Goal: Task Accomplishment & Management: Use online tool/utility

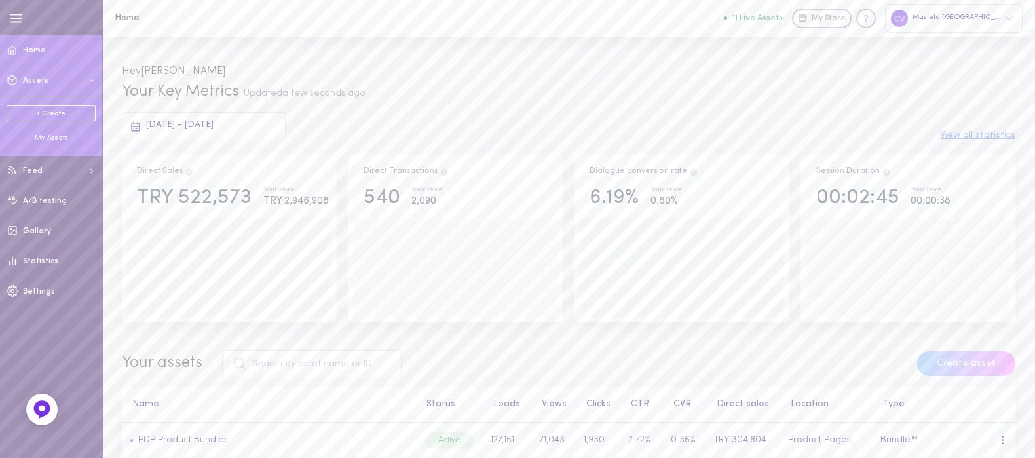
click at [49, 139] on div "My Assets" at bounding box center [51, 138] width 89 height 10
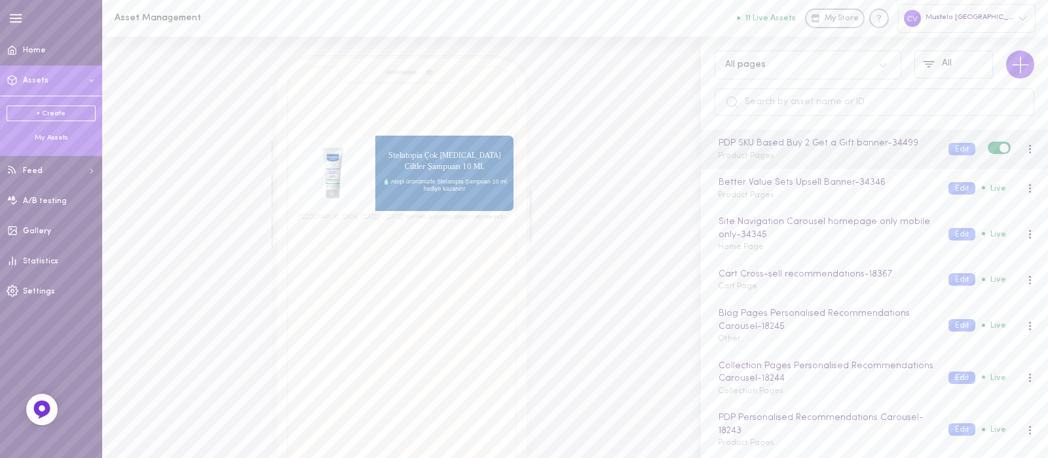
click at [1029, 153] on span at bounding box center [1030, 152] width 2 height 2
click at [949, 204] on div "Edit" at bounding box center [961, 207] width 117 height 30
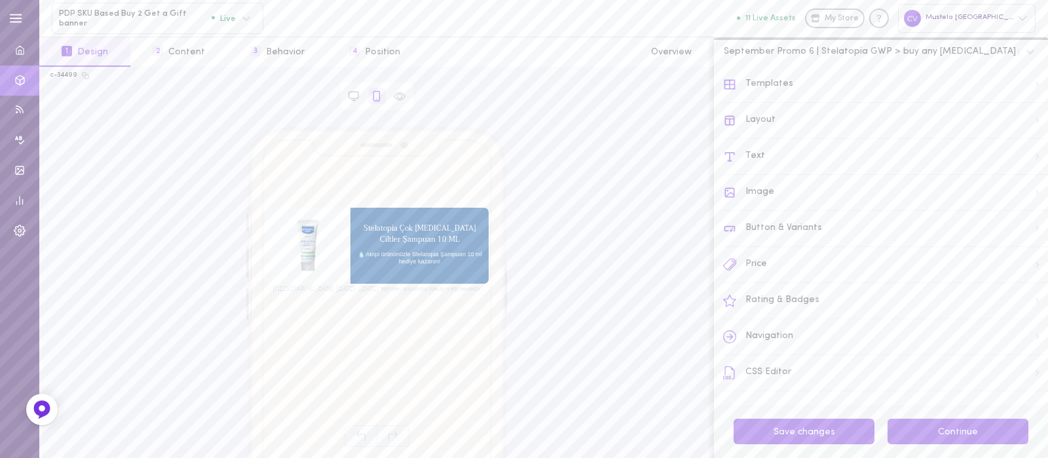
click at [919, 427] on button "Continue" at bounding box center [958, 432] width 141 height 26
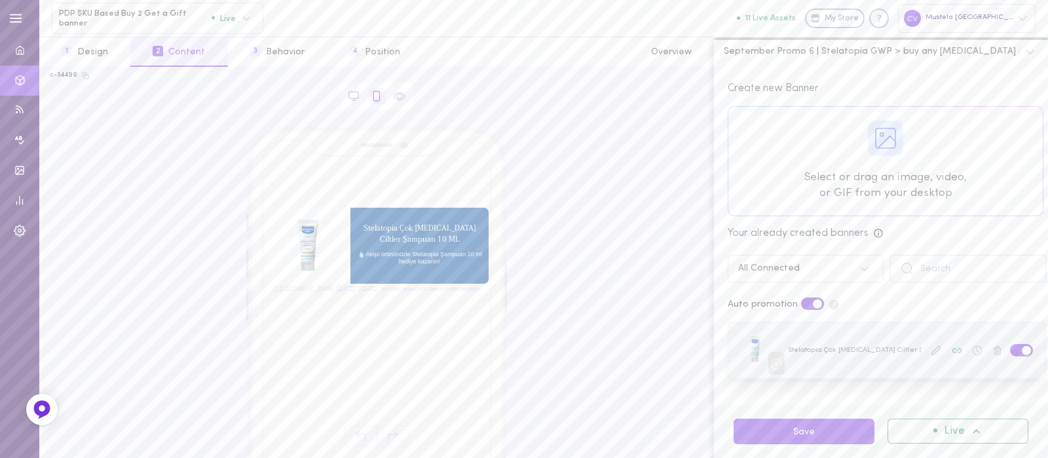
click at [932, 349] on icon at bounding box center [936, 350] width 9 height 9
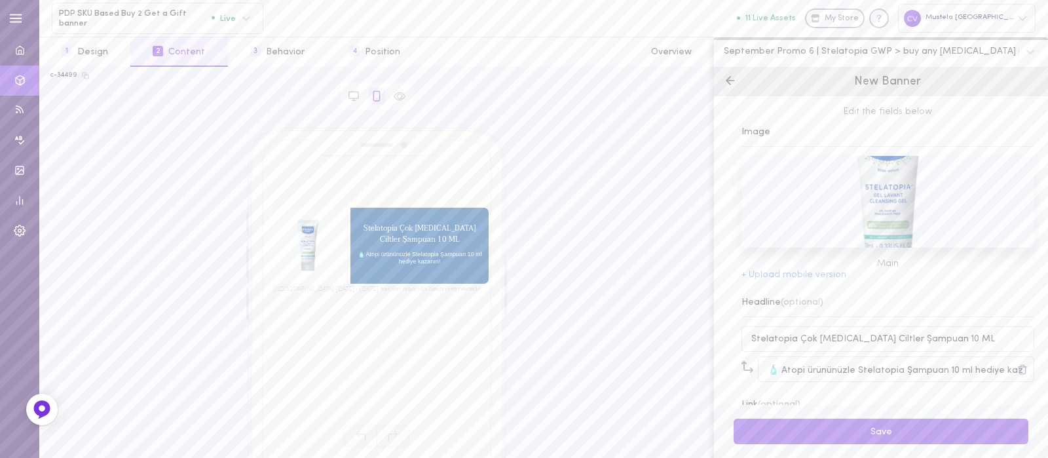
click at [732, 83] on icon at bounding box center [730, 80] width 13 height 13
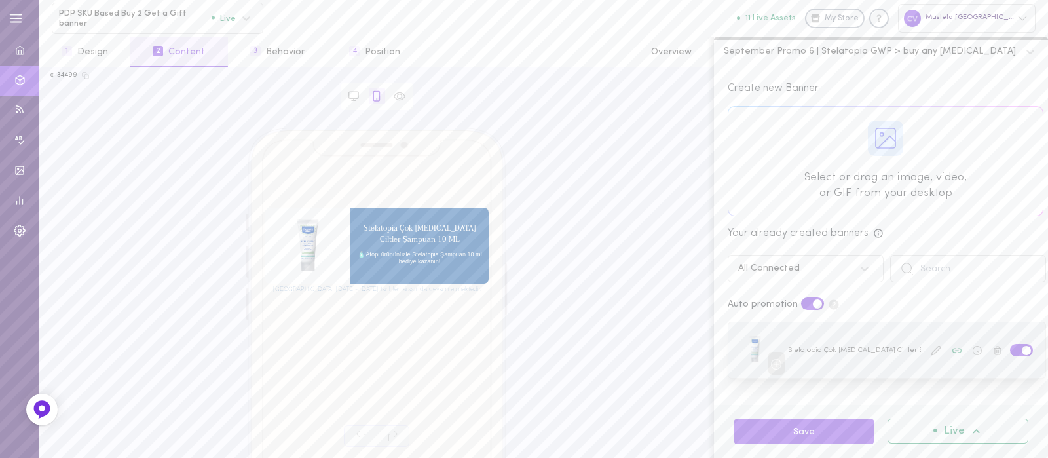
click at [873, 354] on div at bounding box center [887, 350] width 317 height 56
click at [867, 370] on div at bounding box center [887, 350] width 317 height 56
click at [931, 354] on icon at bounding box center [936, 350] width 10 height 10
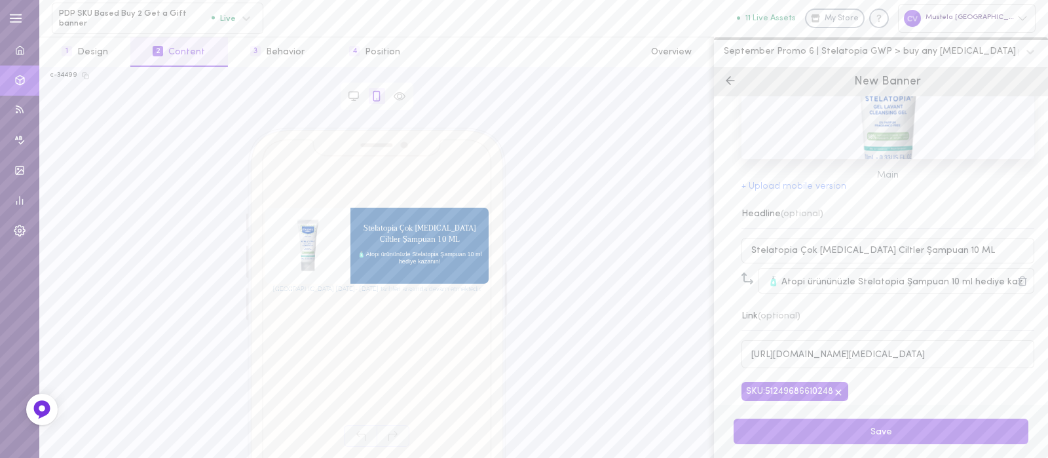
scroll to position [96, 0]
click at [875, 343] on input "[URL][DOMAIN_NAME][MEDICAL_DATA]" at bounding box center [888, 349] width 293 height 28
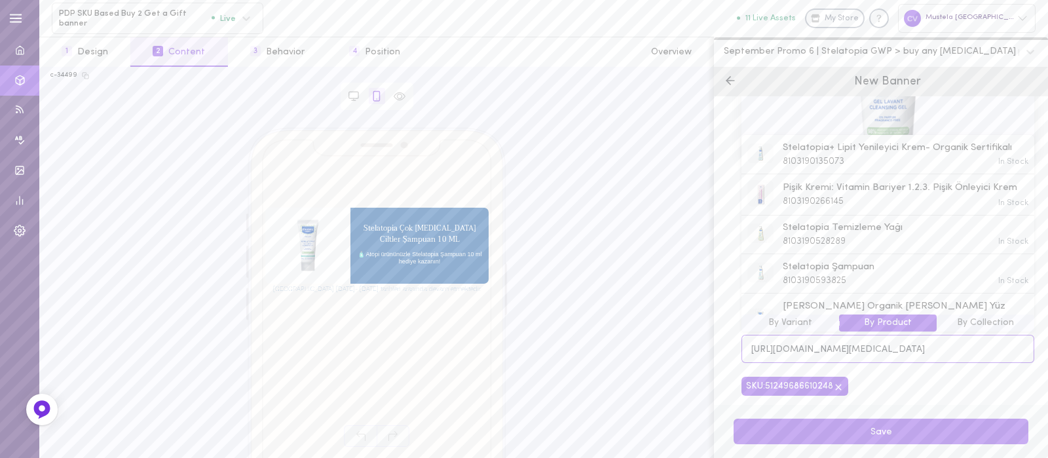
scroll to position [0, 160]
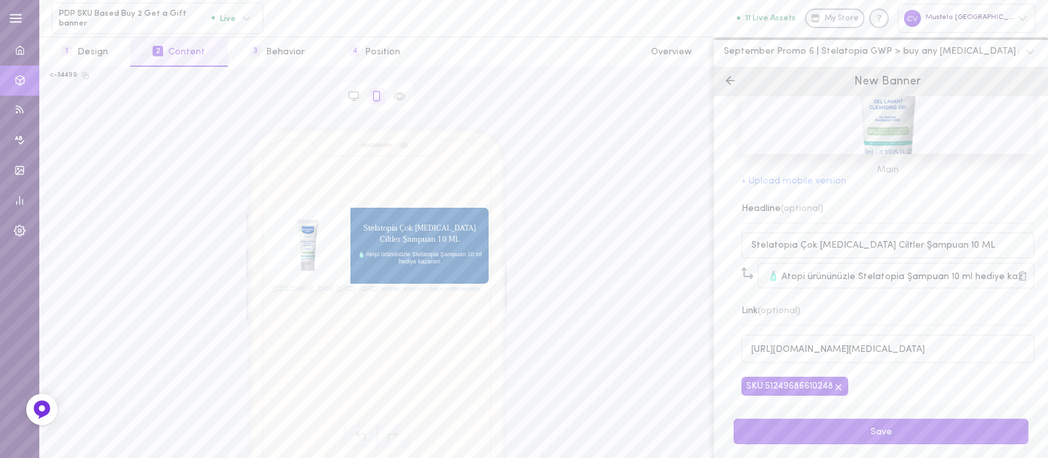
click at [901, 379] on div "Edit the fields below Image Main + Upload mobile version Headline (optional) St…" at bounding box center [881, 250] width 334 height 309
click at [727, 75] on icon at bounding box center [730, 80] width 13 height 13
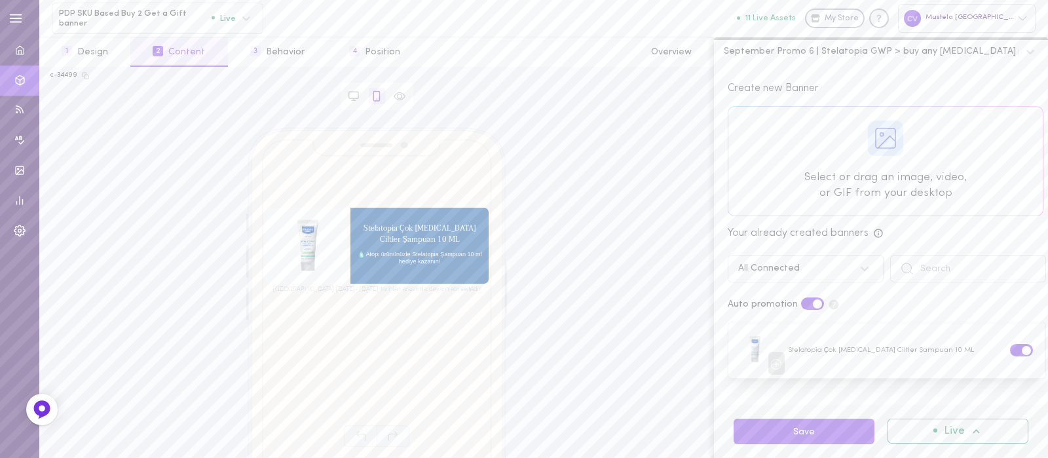
click at [970, 430] on icon at bounding box center [977, 432] width 14 height 14
click at [842, 440] on button "Save" at bounding box center [804, 432] width 141 height 26
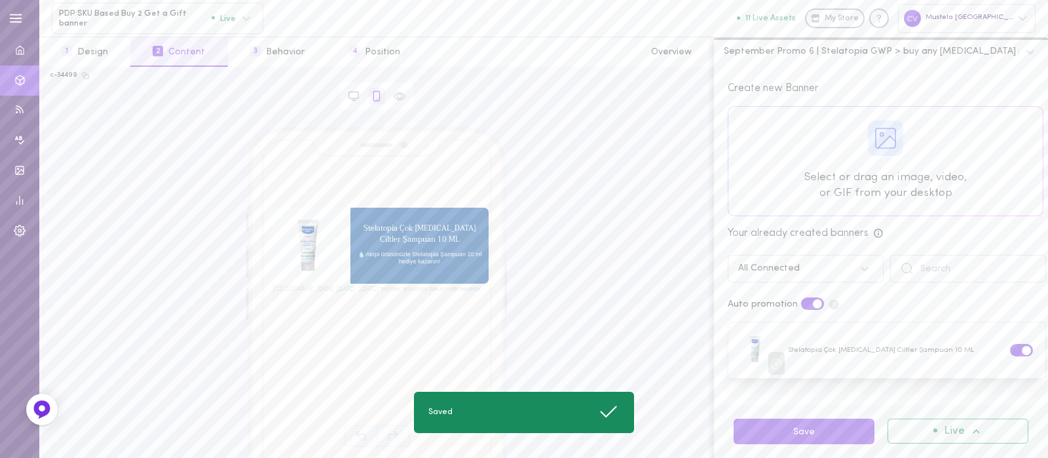
click at [628, 293] on div "[GEOGRAPHIC_DATA] [DATE]- [DATE] tarihleri arasında devam etmektedir. Stelatopi…" at bounding box center [376, 268] width 653 height 280
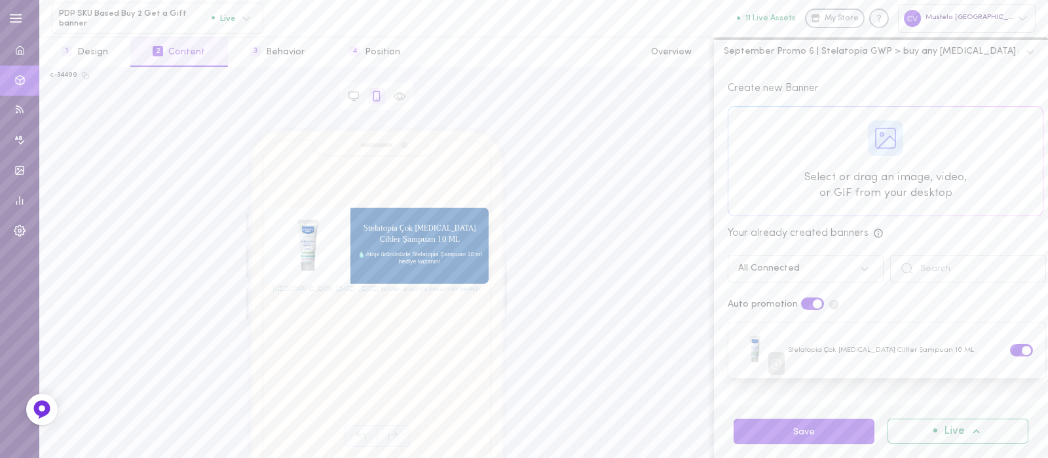
drag, startPoint x: 685, startPoint y: 109, endPoint x: 725, endPoint y: 129, distance: 44.5
click at [685, 110] on div "c-34499 Browser Asset Kampanya [DATE]- [DATE] tarihleri arasında devam etmekted…" at bounding box center [376, 262] width 675 height 391
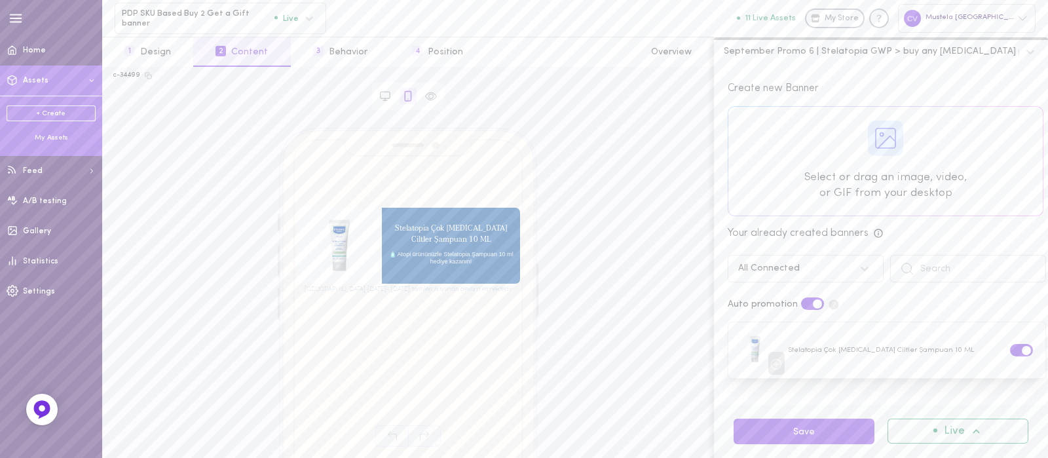
click at [44, 138] on div "My Assets" at bounding box center [51, 138] width 89 height 10
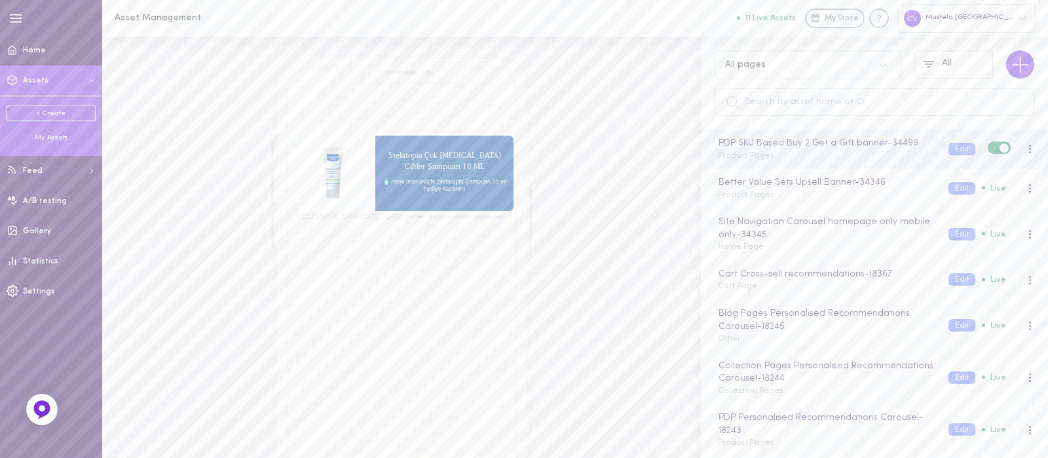
click at [1021, 153] on div at bounding box center [1030, 149] width 28 height 14
click at [816, 146] on div "PDP SKU Based Buy 2 Get a Gift banner - 34499" at bounding box center [826, 143] width 220 height 14
click at [800, 161] on div "PDP SKU Based Buy 2 Get a Gift banner Product Pages" at bounding box center [823, 149] width 231 height 26
click at [801, 161] on div "PDP SKU Based Buy 2 Get a Gift banner - 34499 Product Pages" at bounding box center [823, 149] width 231 height 26
click at [834, 103] on input "text" at bounding box center [875, 102] width 320 height 28
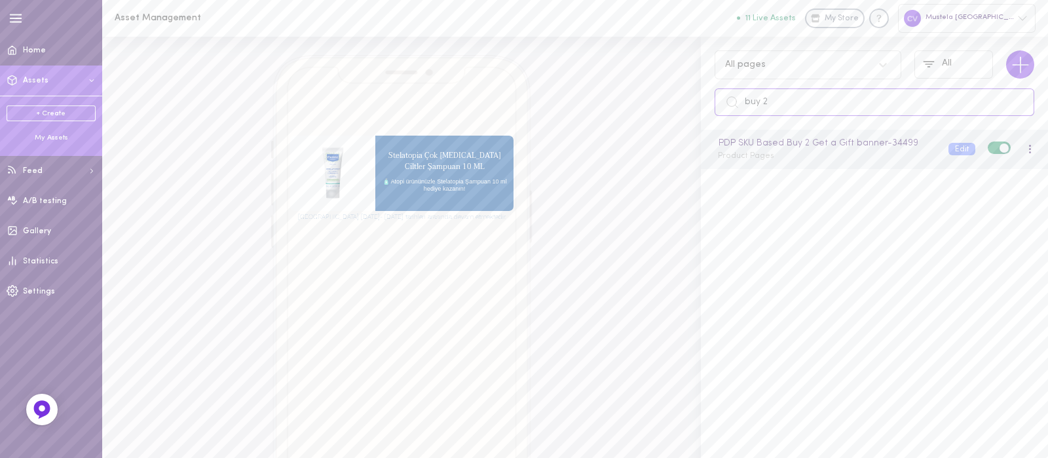
type input "buy 2"
click at [1029, 145] on div at bounding box center [1030, 149] width 3 height 10
click at [971, 178] on div "Preview" at bounding box center [961, 177] width 117 height 30
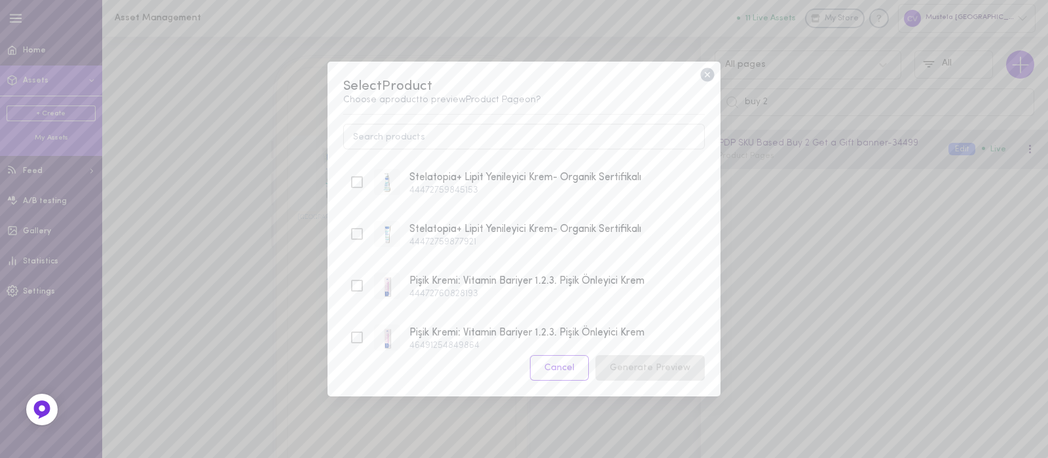
click at [702, 75] on icon at bounding box center [707, 75] width 14 height 14
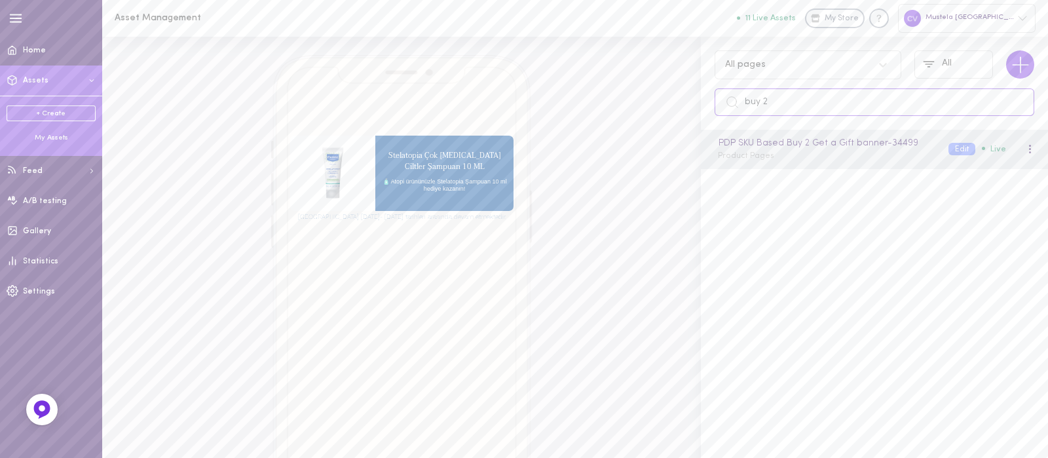
click at [831, 99] on input "buy 2" at bounding box center [875, 102] width 320 height 28
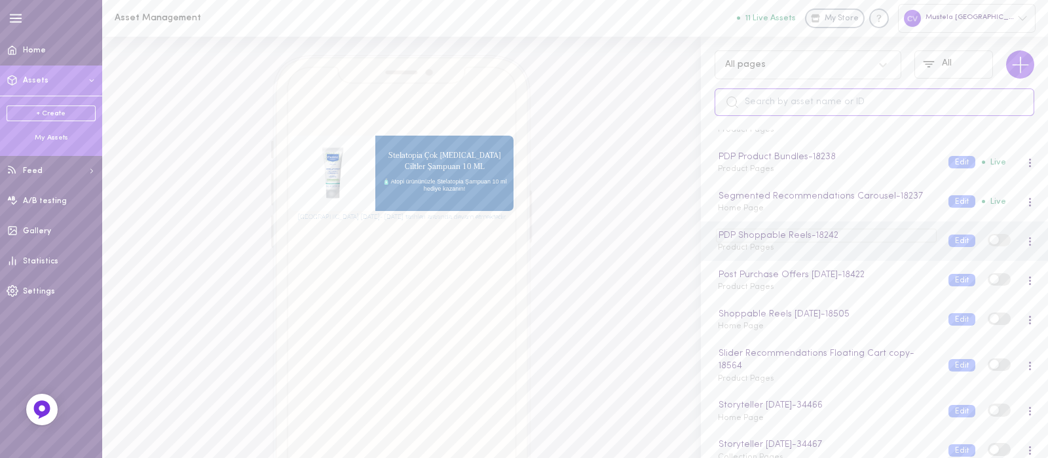
scroll to position [400, 0]
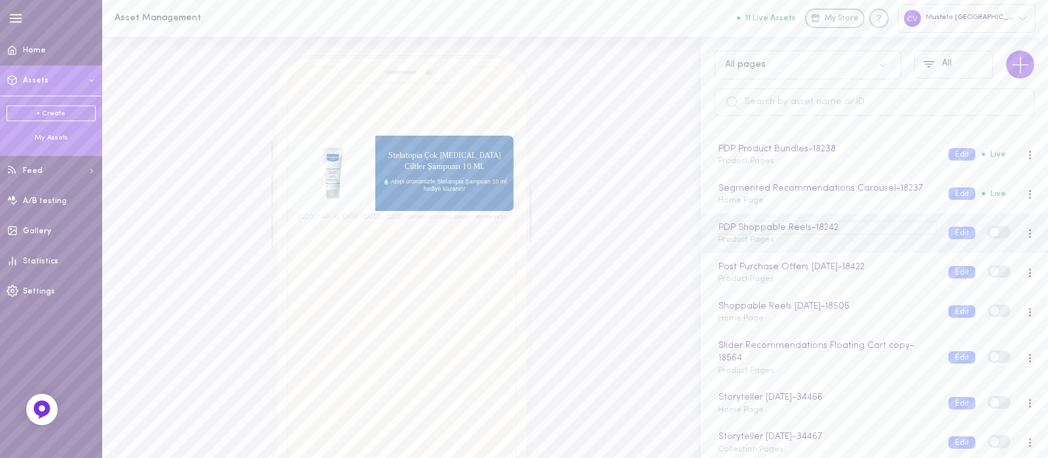
click at [786, 225] on div "PDP Shoppable Reels - 18242" at bounding box center [826, 228] width 220 height 14
click at [756, 157] on span "Product Pages" at bounding box center [746, 161] width 56 height 8
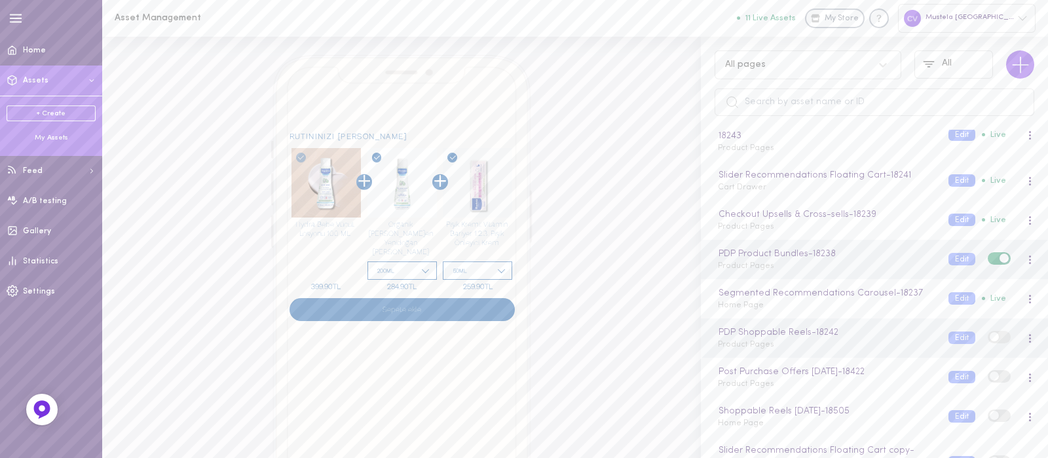
scroll to position [236, 0]
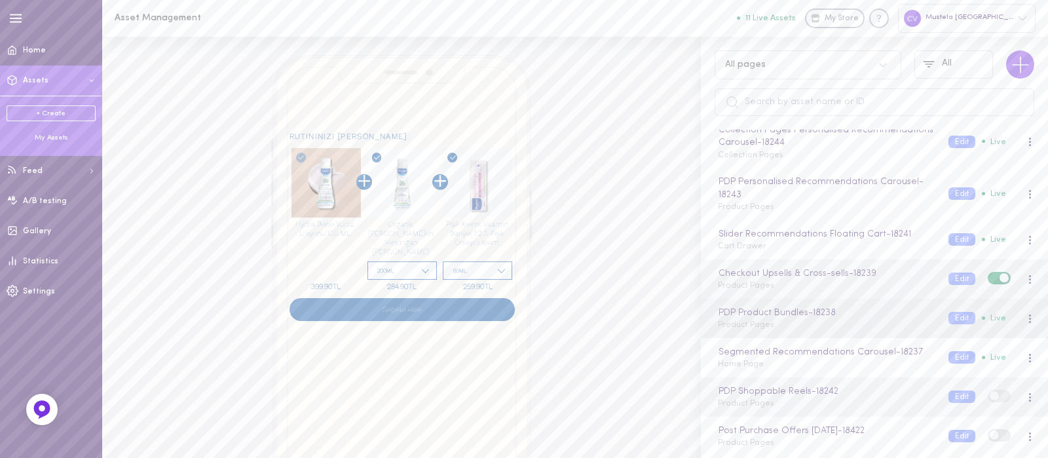
click at [789, 278] on div "Checkout Upsells & Cross-sells - 18239 Product Pages" at bounding box center [823, 280] width 231 height 26
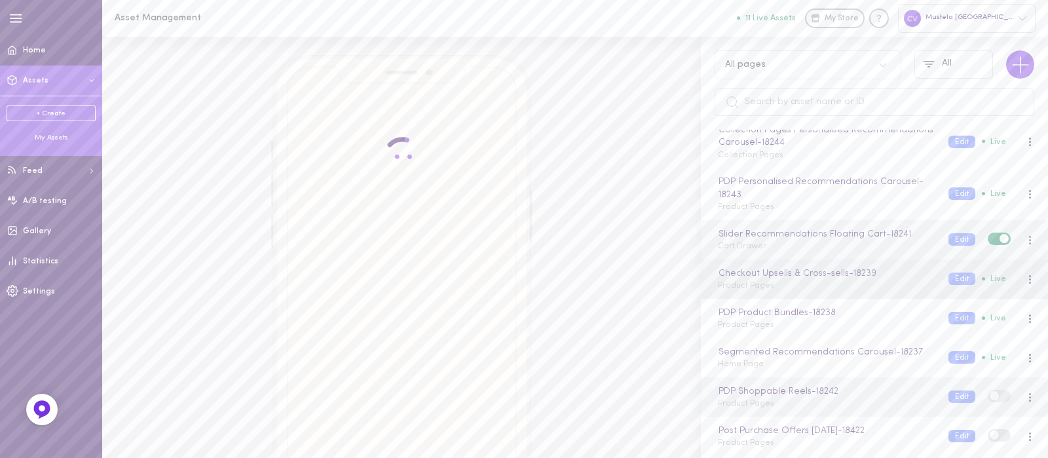
click at [782, 249] on div "Slider Recommendations Floating Cart - 18241 Cart Drawer" at bounding box center [823, 240] width 231 height 26
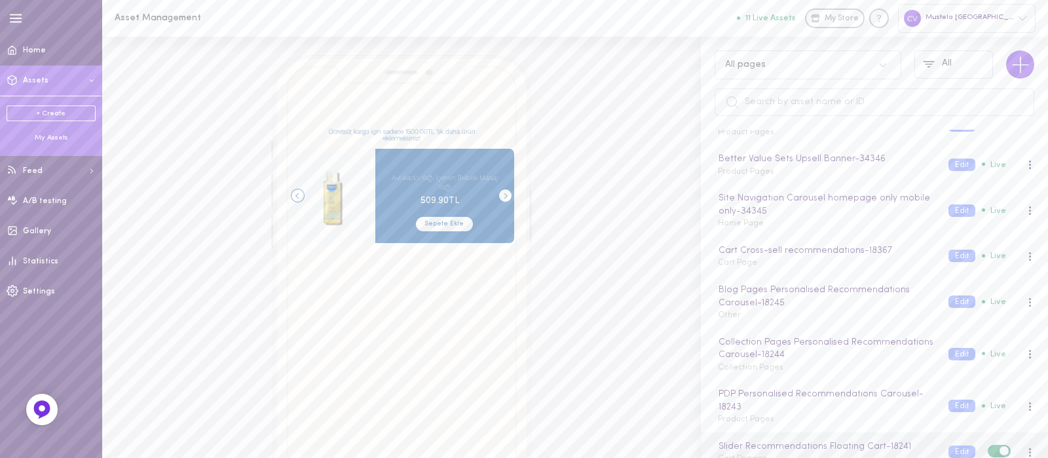
scroll to position [0, 0]
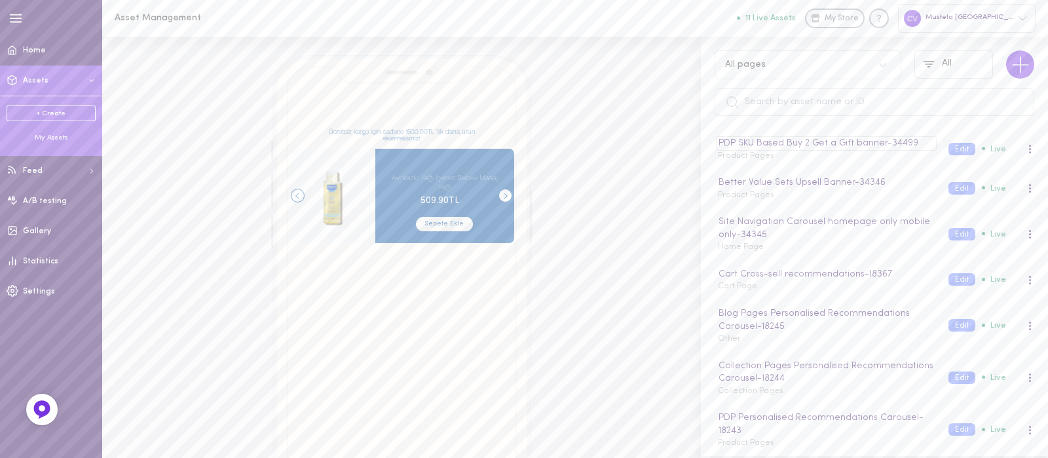
click at [784, 144] on div "PDP SKU Based Buy 2 Get a Gift banner - 34499" at bounding box center [826, 143] width 220 height 14
click at [782, 162] on div "PDP SKU Based Buy 2 Get a Gift banner - 34499 Product Pages Edit Live" at bounding box center [874, 149] width 347 height 39
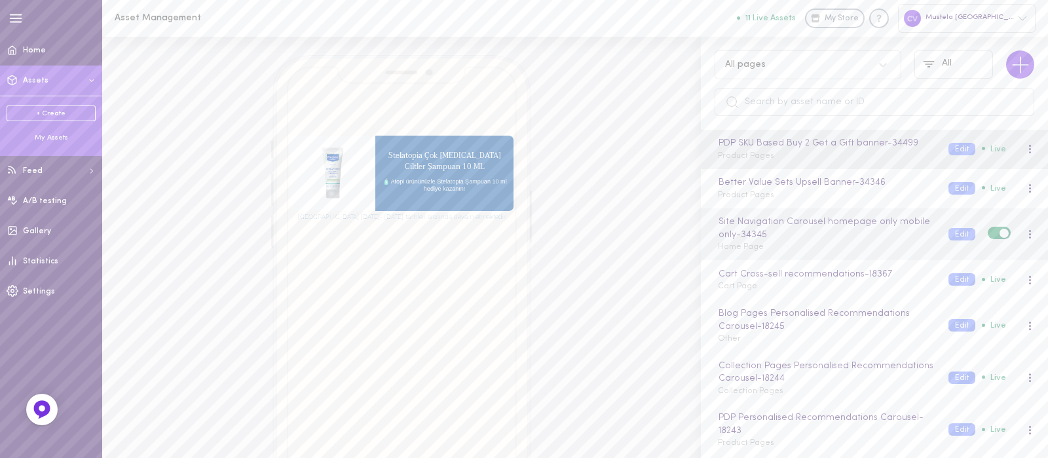
click at [825, 253] on div "Site Navigation Carousel homepage only mobile only - 34345 Home Page Edit Live" at bounding box center [874, 234] width 347 height 52
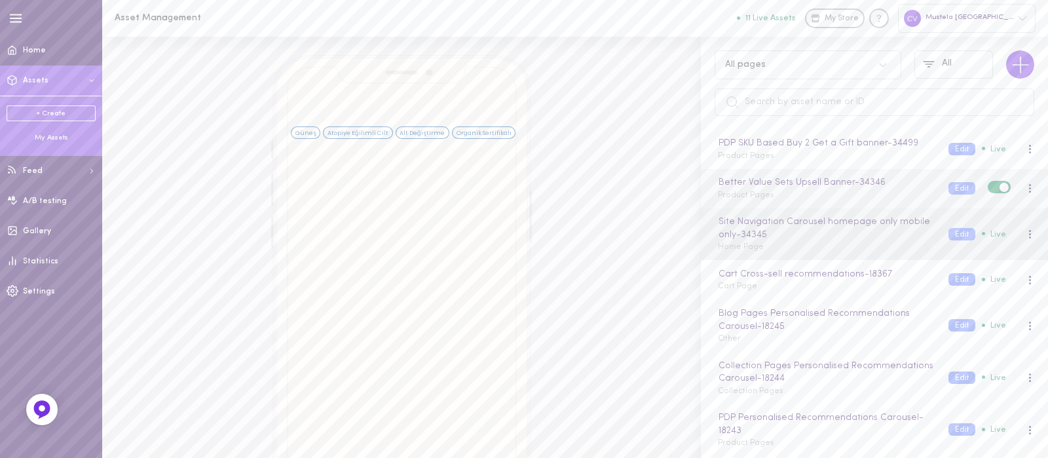
click at [798, 205] on div "Better Value Sets Upsell Banner - 34346 Product Pages Edit Live" at bounding box center [874, 188] width 347 height 39
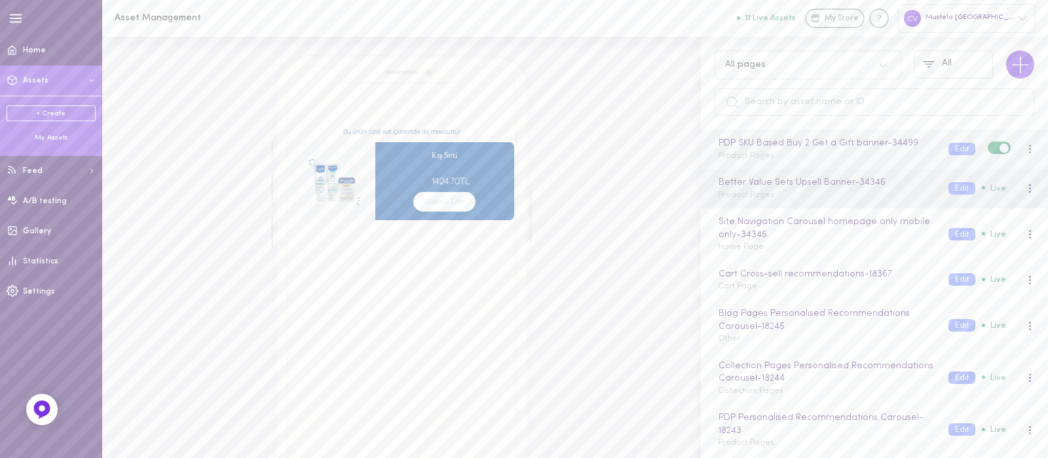
click at [789, 159] on div "PDP SKU Based Buy 2 Get a Gift banner - 34499 Product Pages" at bounding box center [823, 149] width 231 height 26
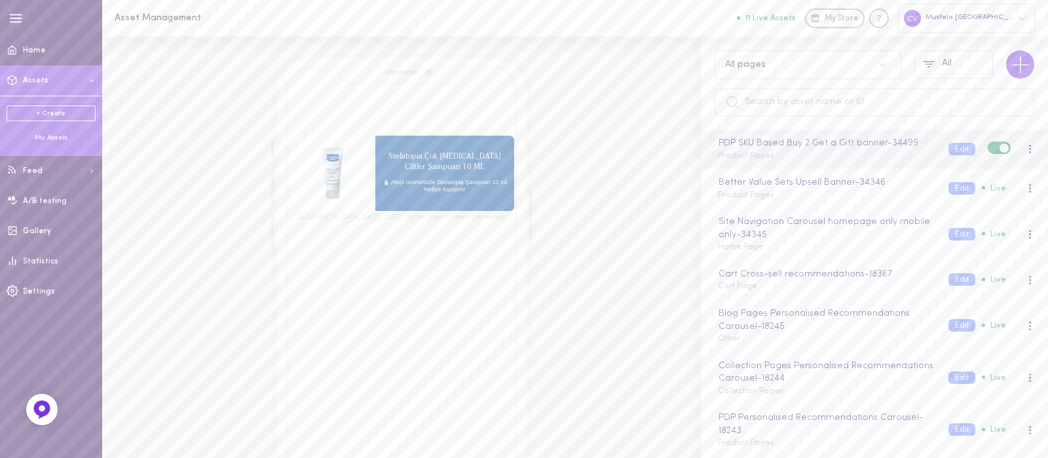
click at [1021, 149] on div at bounding box center [1030, 149] width 28 height 14
click at [845, 145] on div "PDP SKU Based Buy 2 Get a Gift banner - 34499" at bounding box center [826, 143] width 220 height 14
click at [812, 164] on div "PDP SKU Based Buy 2 Get a Gift banner Product Pages Edit Live" at bounding box center [874, 149] width 347 height 39
click at [1026, 149] on div at bounding box center [1030, 149] width 8 height 14
click at [976, 179] on div "Preview" at bounding box center [961, 177] width 117 height 30
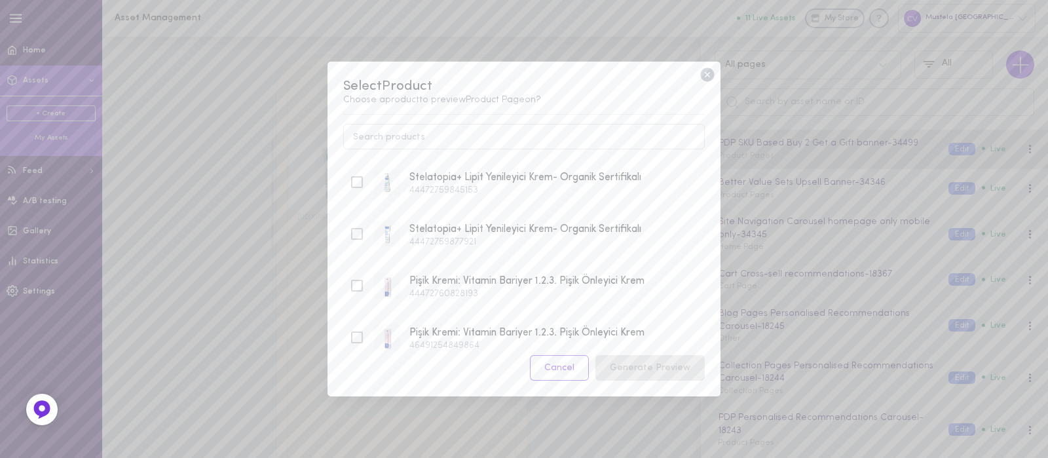
drag, startPoint x: 704, startPoint y: 80, endPoint x: 737, endPoint y: 93, distance: 35.9
click at [703, 80] on icon at bounding box center [707, 74] width 17 height 17
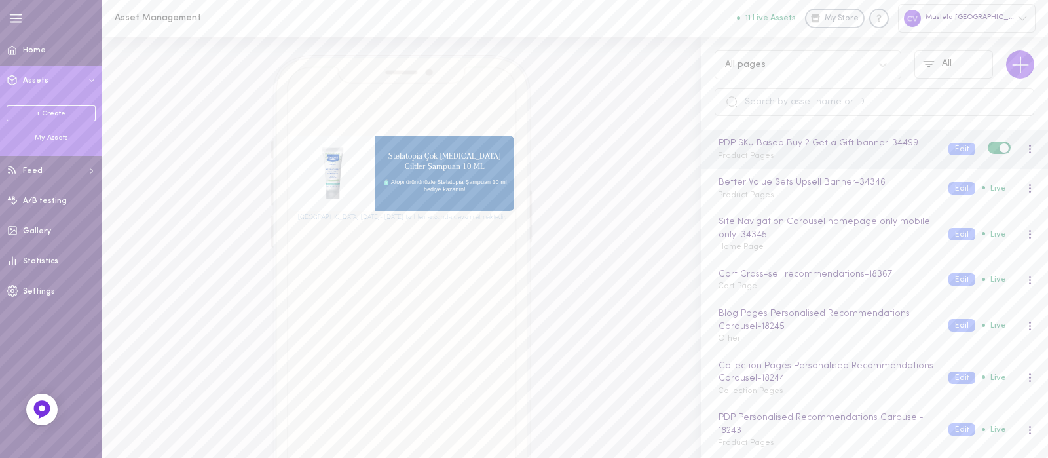
drag, startPoint x: 1015, startPoint y: 151, endPoint x: 1009, endPoint y: 159, distance: 10.7
click at [1029, 151] on div at bounding box center [1030, 149] width 3 height 10
click at [966, 205] on div "Edit" at bounding box center [961, 207] width 117 height 30
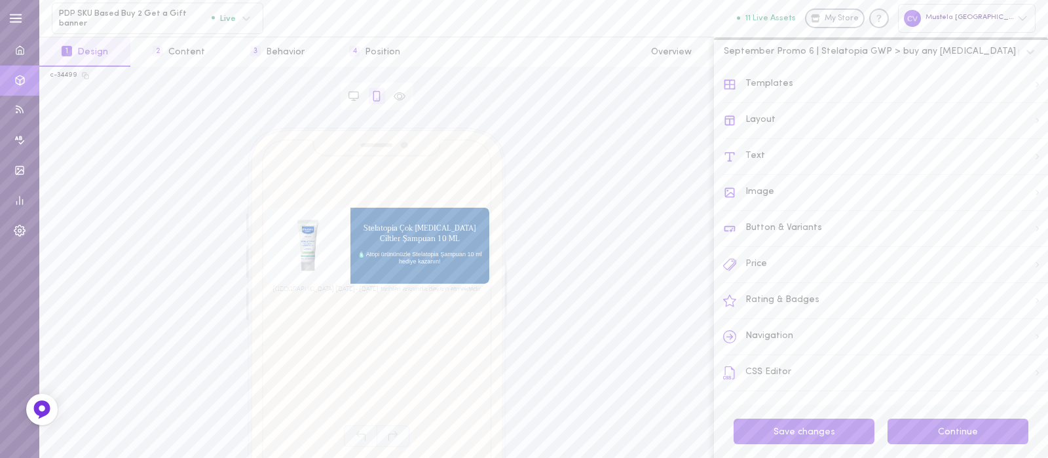
click at [919, 427] on button "Continue" at bounding box center [958, 432] width 141 height 26
